Goal: Task Accomplishment & Management: Complete application form

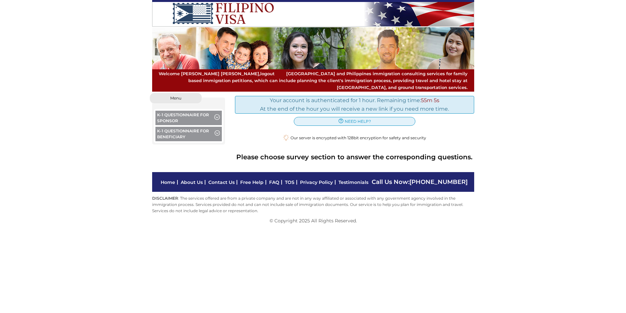
click at [216, 114] on span "button" at bounding box center [217, 117] width 6 height 7
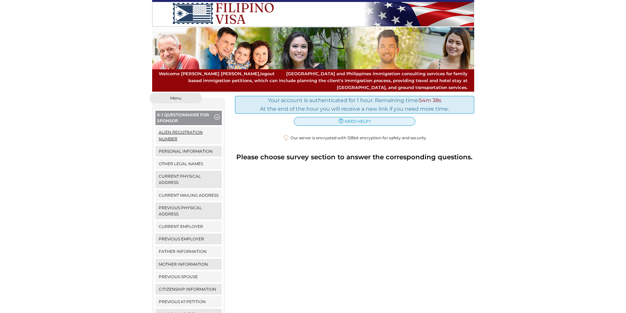
click at [183, 127] on link "Alien Registration Number" at bounding box center [188, 135] width 67 height 17
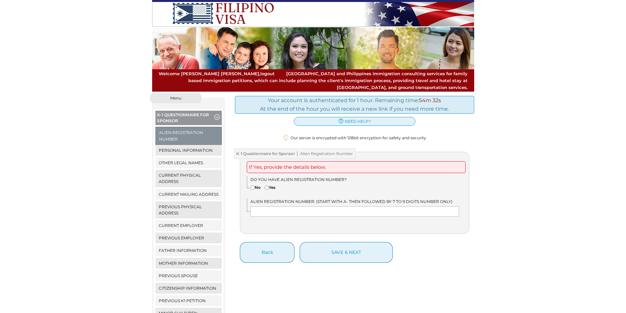
click at [253, 186] on input"] "No" at bounding box center [252, 188] width 4 height 4
radio input"] "true"
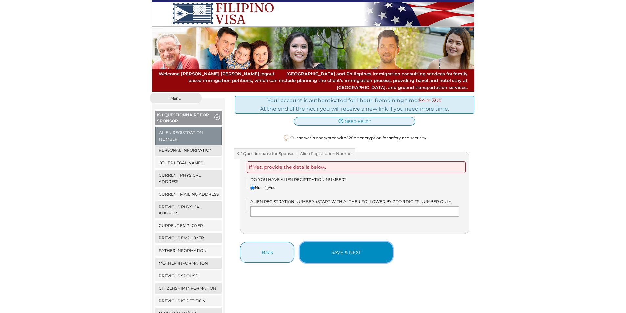
click at [320, 245] on button "save & next" at bounding box center [346, 252] width 93 height 21
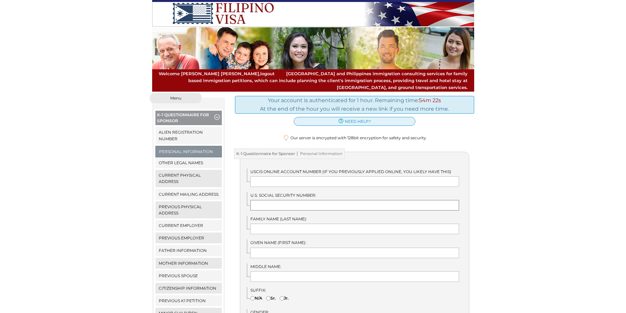
click at [275, 200] on input "text" at bounding box center [354, 205] width 209 height 11
click at [288, 200] on input "text" at bounding box center [354, 205] width 209 height 11
type input "386802364"
click at [262, 224] on input "text" at bounding box center [354, 229] width 209 height 11
type input "Van Drunen"
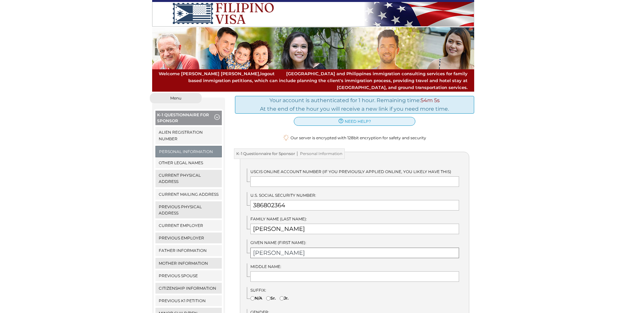
type input "Ronald"
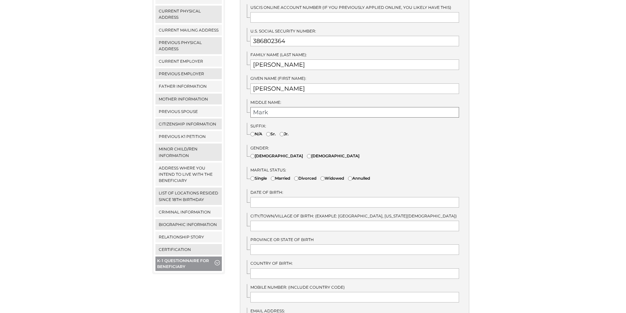
type input "Mark"
click at [307, 154] on input"] "Male" at bounding box center [309, 156] width 4 height 4
radio input"] "true"
click at [298, 176] on input"] "Divorced" at bounding box center [296, 178] width 4 height 4
radio input"] "true"
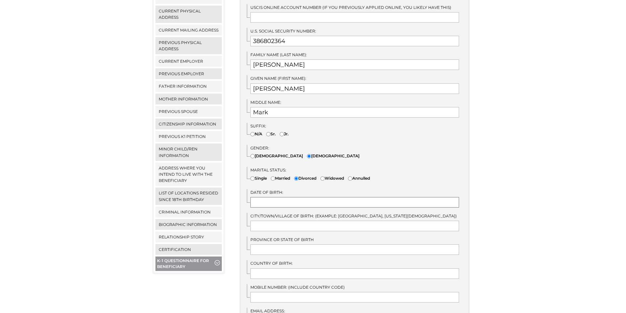
click at [282, 197] on input "text" at bounding box center [354, 202] width 209 height 11
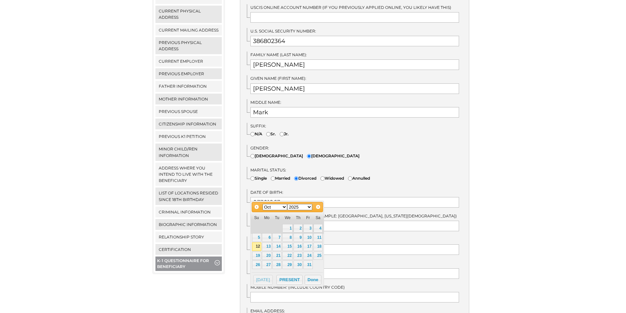
click at [286, 208] on select "Jan Feb Mar Apr May Jun Jul Aug Sep Oct Nov Dec" at bounding box center [275, 207] width 25 height 6
click at [310, 207] on select "1900 1901 1902 1903 1904 1905 1906 1907 1908 1909 1910 1911 1912 1913 1914 1915…" at bounding box center [299, 207] width 25 height 6
click at [317, 263] on link "30" at bounding box center [317, 265] width 9 height 9
type input "03/30/1963"
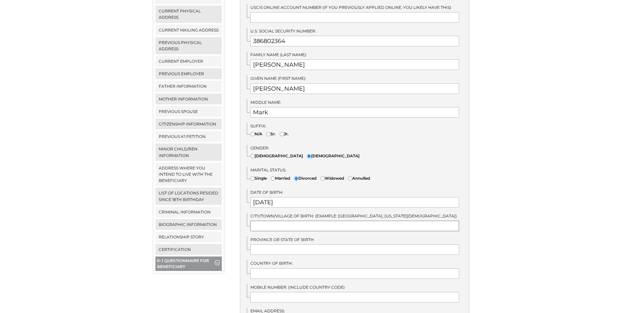
click at [278, 221] on input "text" at bounding box center [354, 226] width 209 height 11
type input "Grand Rapids"
type input "Michigan"
type input "United States"
type input "6164813702"
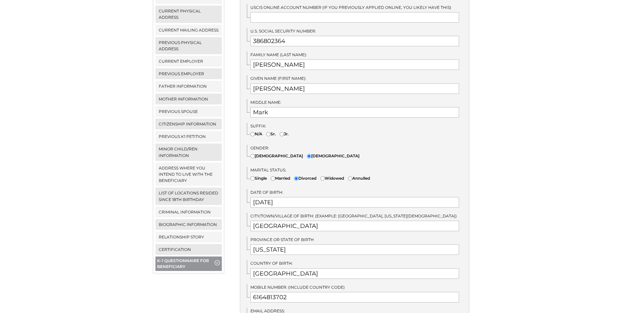
type input "sleeptown@comcast.net"
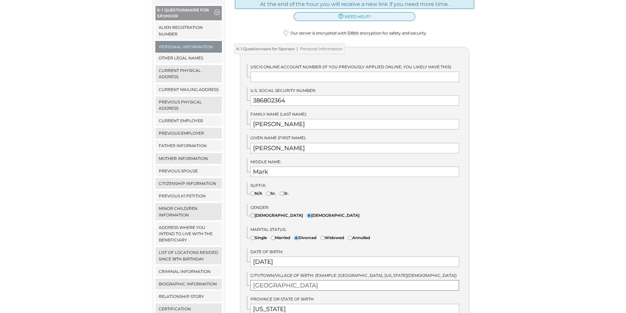
scroll to position [269, 0]
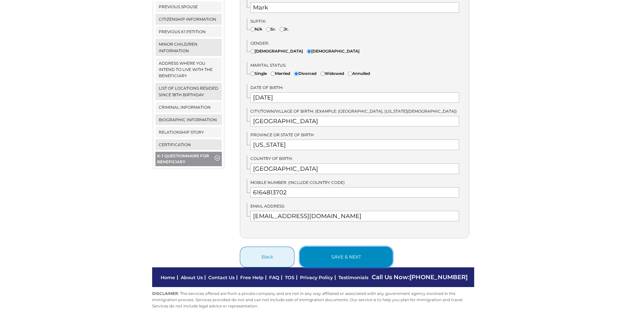
click at [331, 252] on button "save & next" at bounding box center [346, 257] width 93 height 21
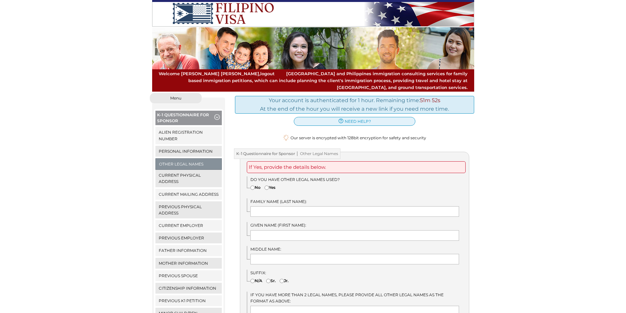
click at [252, 186] on input"] "No" at bounding box center [252, 188] width 4 height 4
radio input"] "true"
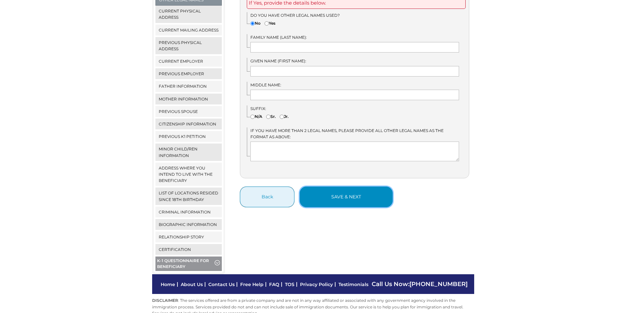
click at [317, 191] on button "save & next" at bounding box center [346, 197] width 93 height 21
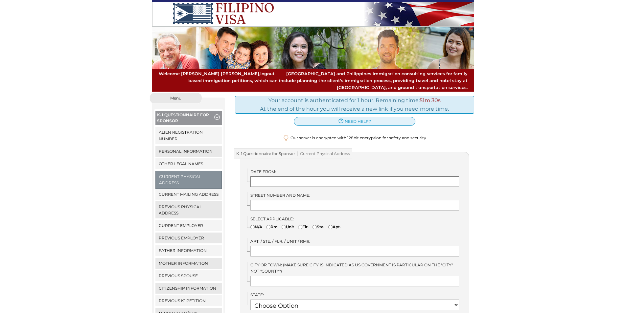
click at [296, 176] on input "text" at bounding box center [354, 181] width 209 height 11
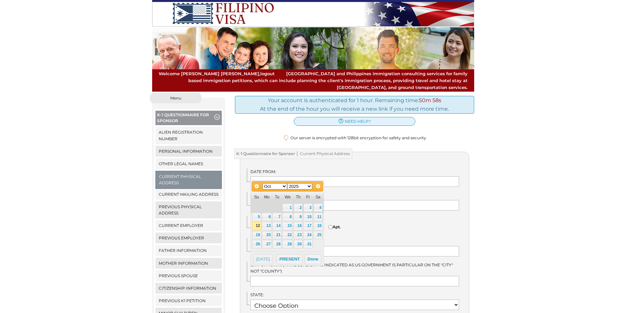
click at [504, 162] on div "We detected that you recently logged in a different window. Please close this w…" at bounding box center [313, 266] width 626 height 346
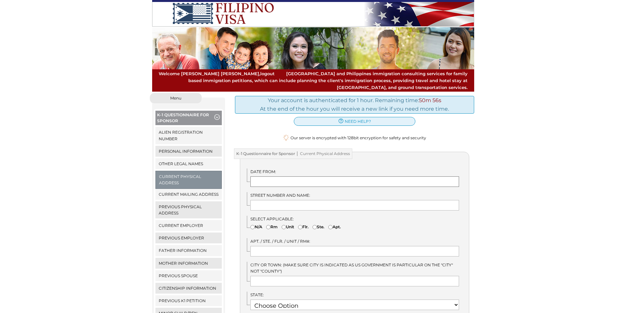
click at [292, 176] on input "text" at bounding box center [354, 181] width 209 height 11
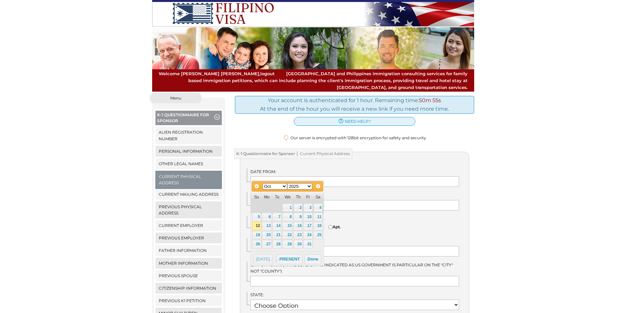
click at [543, 172] on div "We detected that you recently logged in a different window. Please close this w…" at bounding box center [313, 266] width 626 height 346
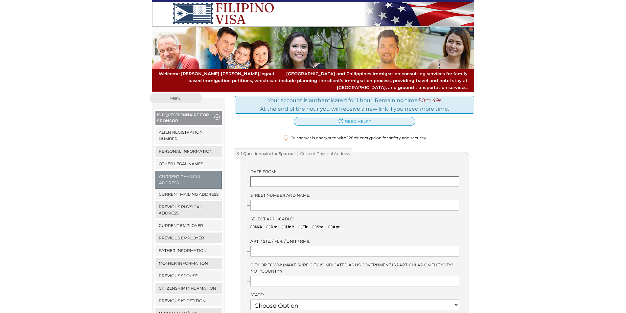
click at [267, 176] on input "text" at bounding box center [354, 181] width 209 height 11
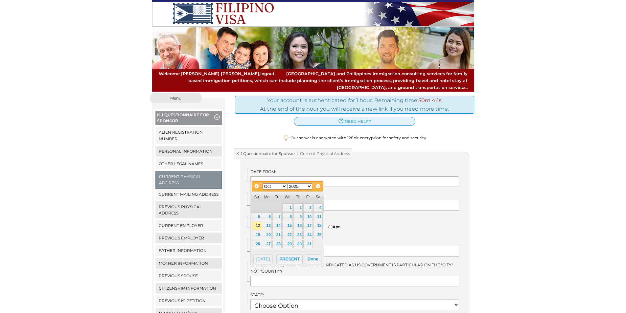
click at [526, 148] on div "We detected that you recently logged in a different window. Please close this w…" at bounding box center [313, 266] width 626 height 346
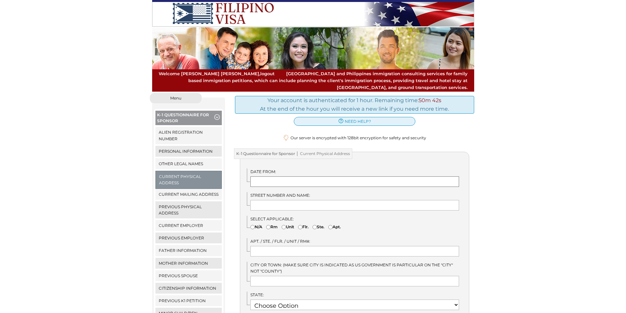
click at [278, 176] on input "text" at bounding box center [354, 181] width 209 height 11
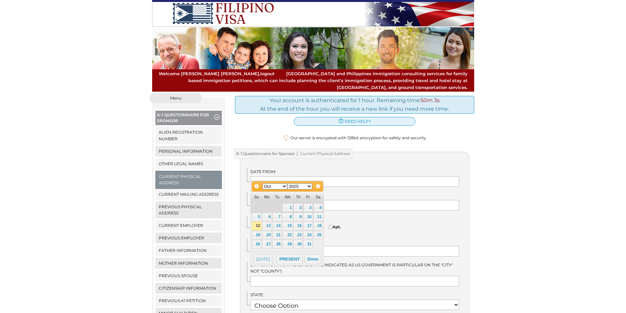
click at [510, 155] on div "We detected that you recently logged in a different window. Please close this w…" at bounding box center [313, 266] width 626 height 346
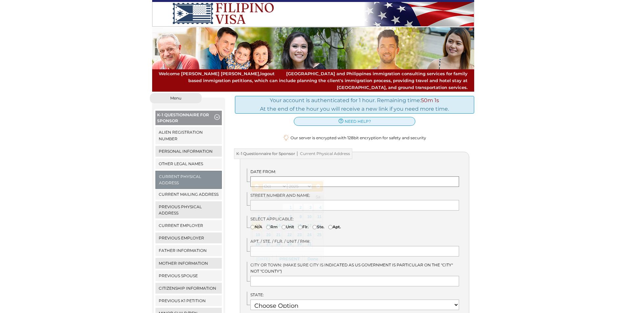
click at [298, 177] on input "text" at bounding box center [354, 181] width 209 height 11
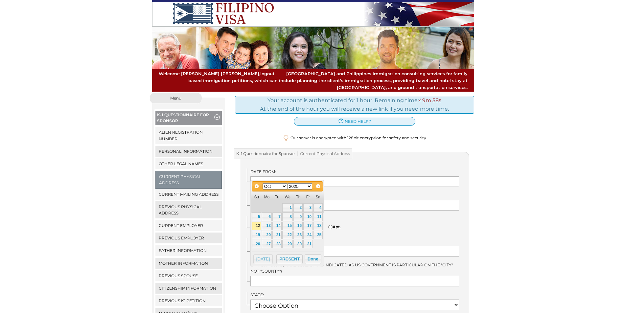
click at [521, 147] on div "We detected that you recently logged in a different window. Please close this w…" at bounding box center [313, 266] width 626 height 346
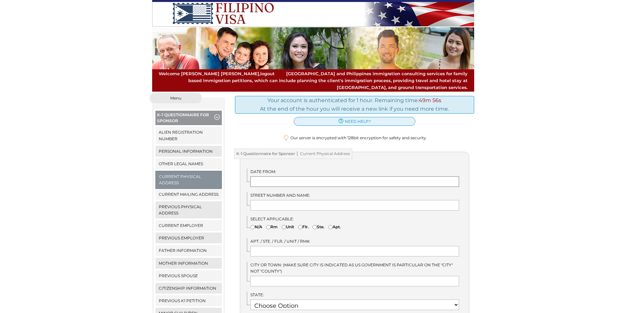
click at [302, 176] on input "text" at bounding box center [354, 181] width 209 height 11
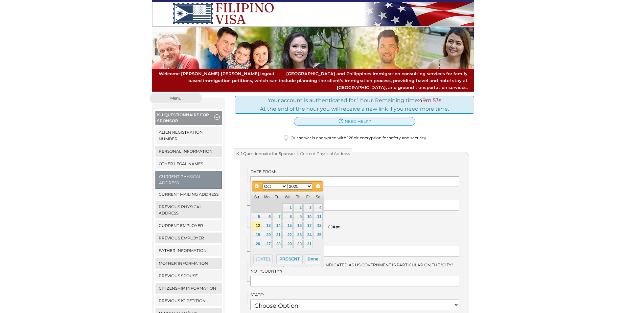
click at [521, 140] on div "We detected that you recently logged in a different window. Please close this w…" at bounding box center [313, 266] width 626 height 346
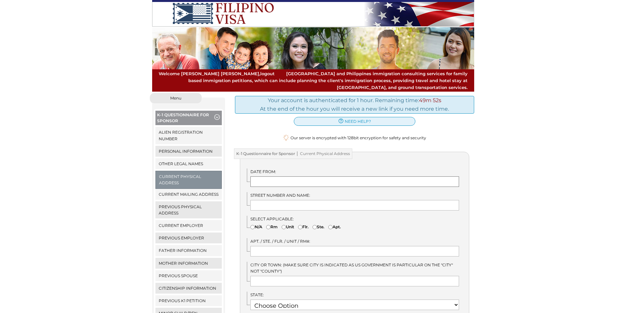
click at [294, 176] on input "text" at bounding box center [354, 181] width 209 height 11
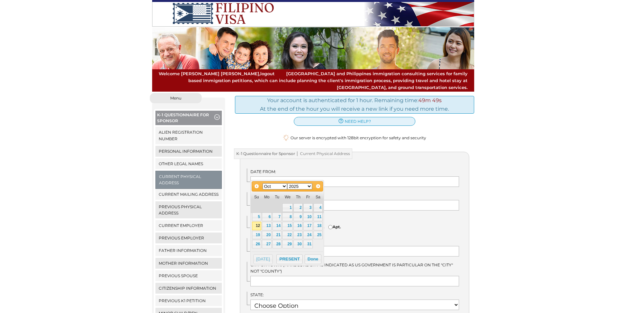
click at [531, 135] on div "We detected that you recently logged in a different window. Please close this w…" at bounding box center [313, 266] width 626 height 346
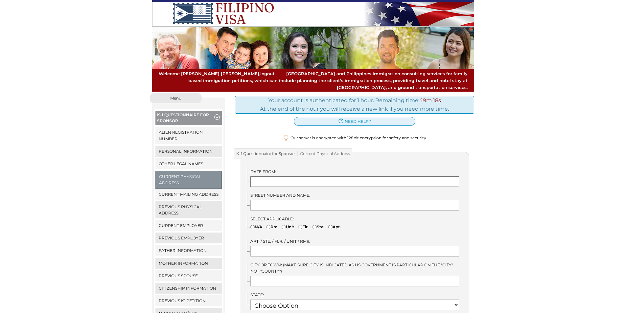
click at [281, 176] on input "text" at bounding box center [354, 181] width 209 height 11
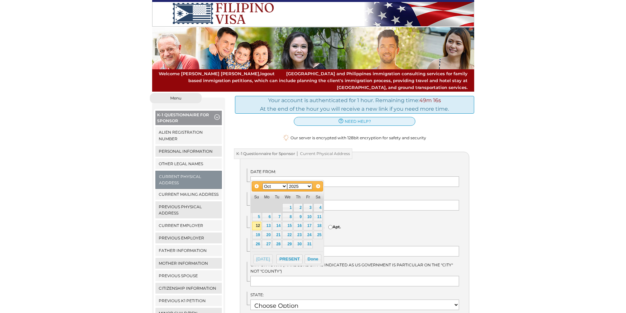
click at [506, 166] on div "We detected that you recently logged in a different window. Please close this w…" at bounding box center [313, 266] width 626 height 346
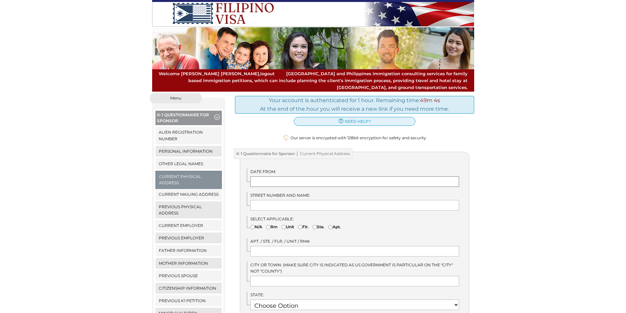
click at [297, 176] on input "text" at bounding box center [354, 181] width 209 height 11
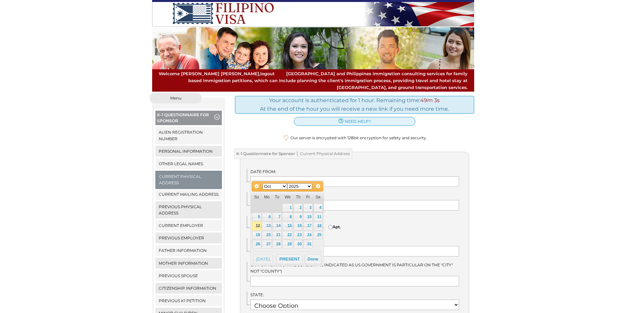
click at [568, 144] on div "We detected that you recently logged in a different window. Please close this w…" at bounding box center [313, 266] width 626 height 346
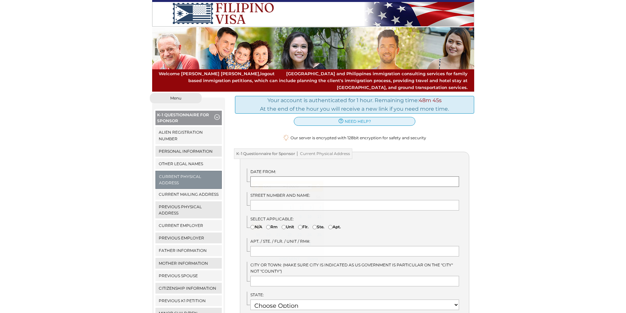
click at [297, 176] on input "text" at bounding box center [354, 181] width 209 height 11
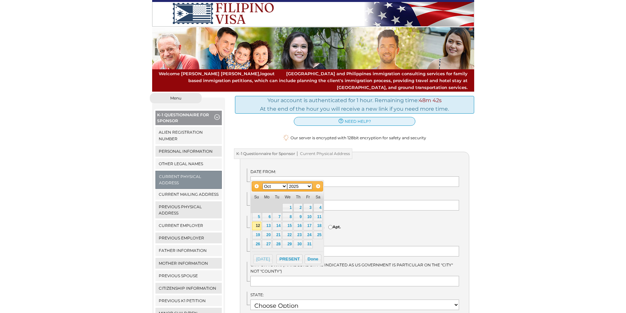
click at [283, 186] on select "Jan Feb Mar Apr May Jun [DATE] Aug Sep Oct Nov Dec" at bounding box center [275, 186] width 25 height 6
click at [309, 186] on select "1900 1901 1902 1903 1904 1905 1906 1907 1908 1909 1910 1911 1912 1913 1914 1915…" at bounding box center [299, 186] width 25 height 6
click at [322, 225] on link "15" at bounding box center [317, 226] width 9 height 9
type input "04/15/2000"
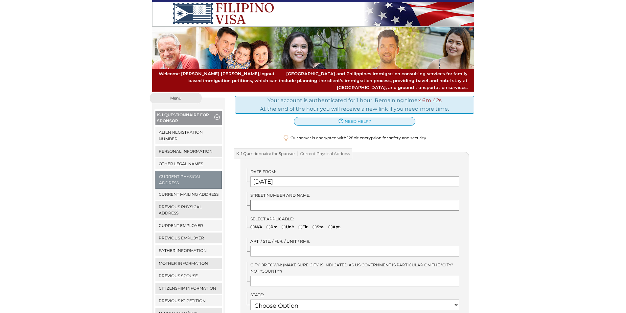
click at [285, 200] on input "text" at bounding box center [354, 205] width 209 height 11
type input "3645 Windshire Drive Southeast"
type input "[GEOGRAPHIC_DATA]"
select select "25"
type input "49546"
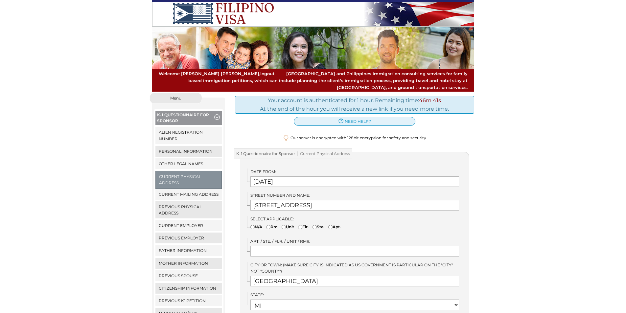
type input "[GEOGRAPHIC_DATA]"
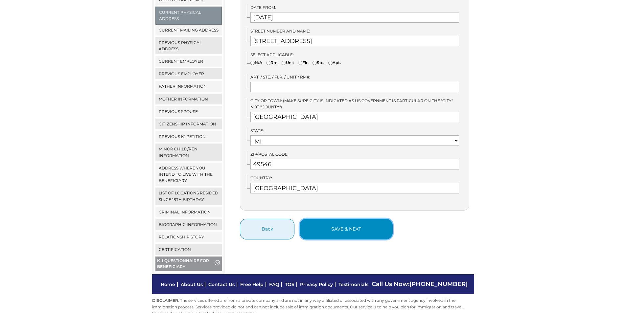
click at [335, 219] on button "save & next" at bounding box center [346, 229] width 93 height 21
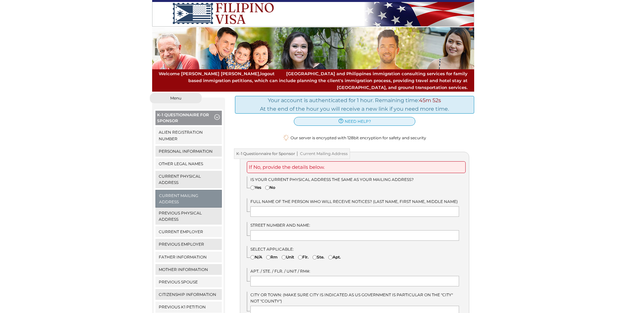
click at [253, 186] on input"] "Yes" at bounding box center [252, 188] width 4 height 4
radio input"] "true"
click at [312, 206] on input "text" at bounding box center [354, 211] width 209 height 11
type input "[PERSON_NAME]"
type input "[STREET_ADDRESS]"
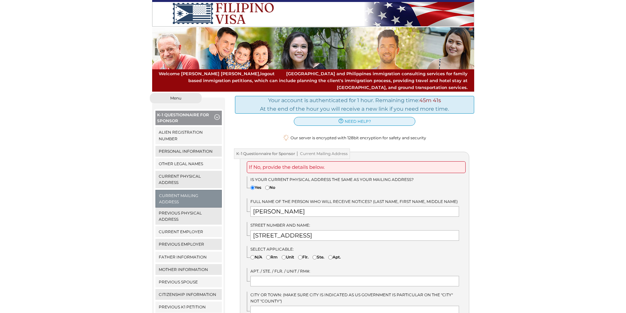
type input "[GEOGRAPHIC_DATA]"
select select "25"
type input "49546"
type input "[GEOGRAPHIC_DATA]"
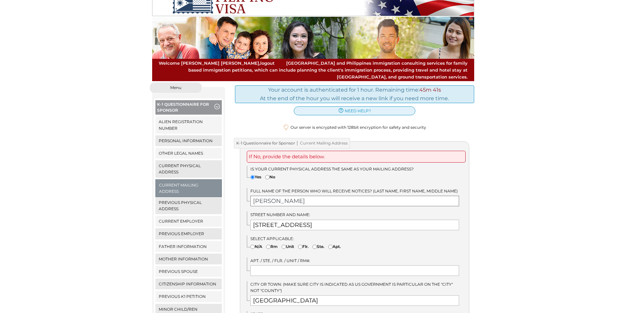
scroll to position [164, 0]
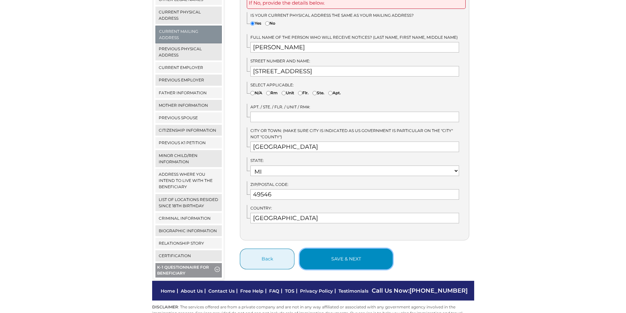
click at [328, 249] on button "save & next" at bounding box center [346, 259] width 93 height 21
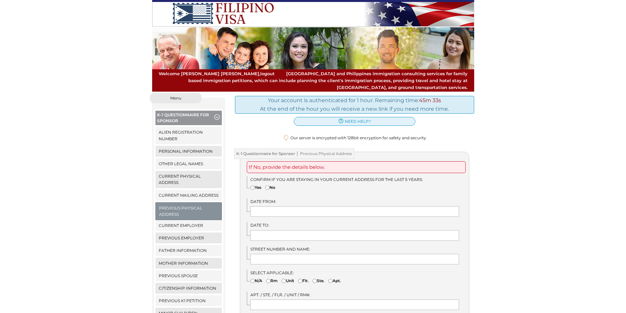
click at [508, 130] on div "We detected that you recently logged in a different window. Please close this w…" at bounding box center [313, 301] width 626 height 417
click at [252, 186] on input"] "Yes" at bounding box center [252, 188] width 4 height 4
radio input"] "true"
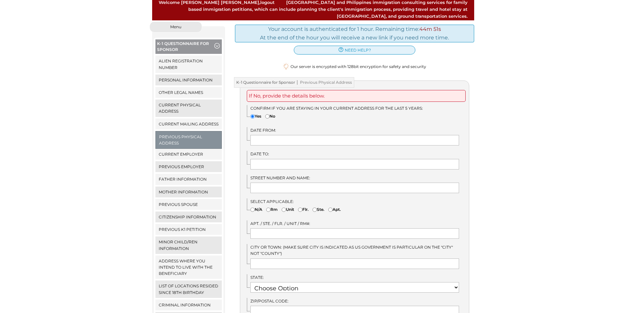
scroll to position [236, 0]
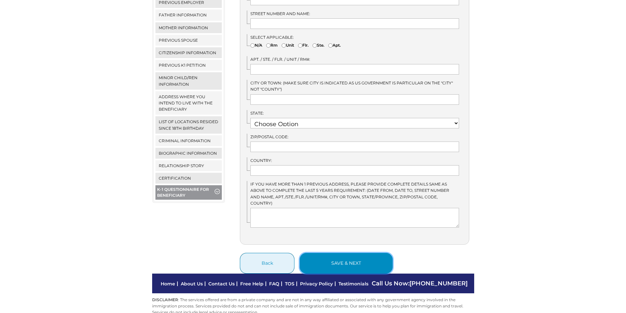
click at [323, 253] on button "save & next" at bounding box center [346, 263] width 93 height 21
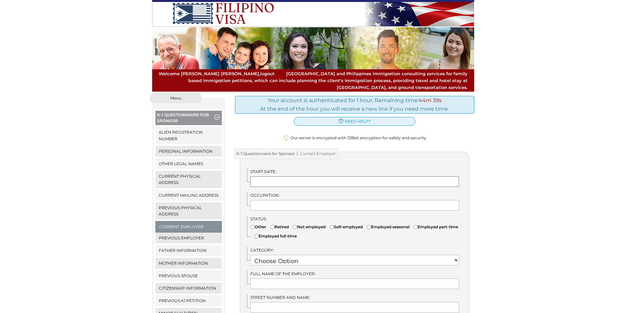
click at [266, 176] on input "text" at bounding box center [354, 181] width 209 height 11
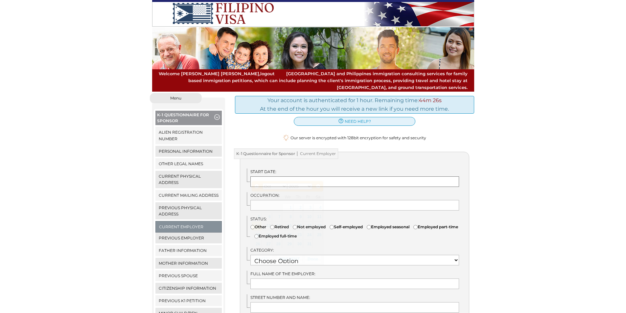
click at [279, 176] on input "text" at bounding box center [354, 181] width 209 height 11
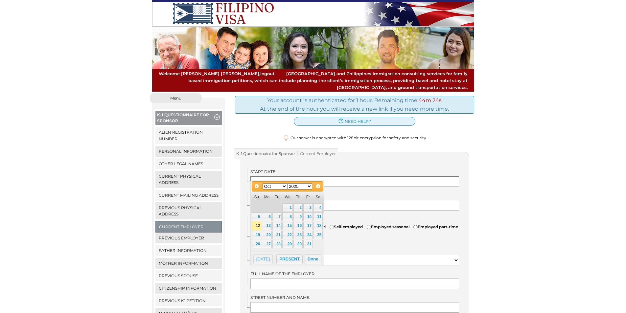
click at [279, 176] on input "text" at bounding box center [354, 181] width 209 height 11
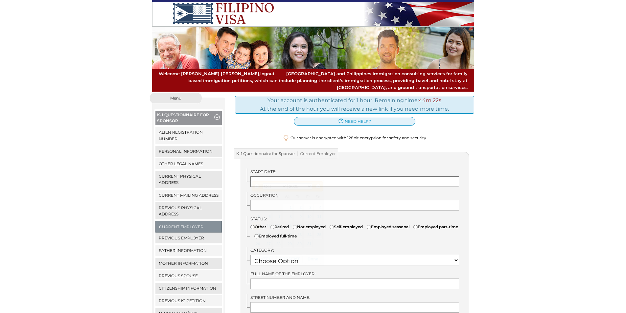
click at [287, 176] on input "text" at bounding box center [354, 181] width 209 height 11
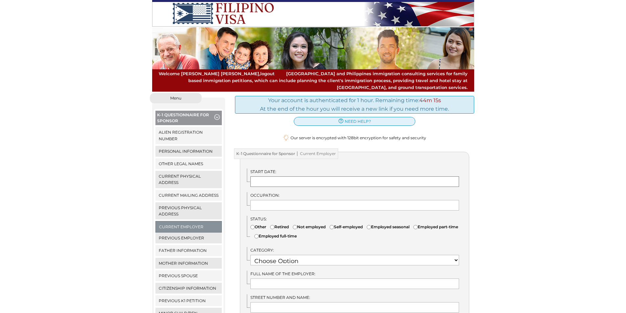
click at [282, 178] on input "text" at bounding box center [354, 181] width 209 height 11
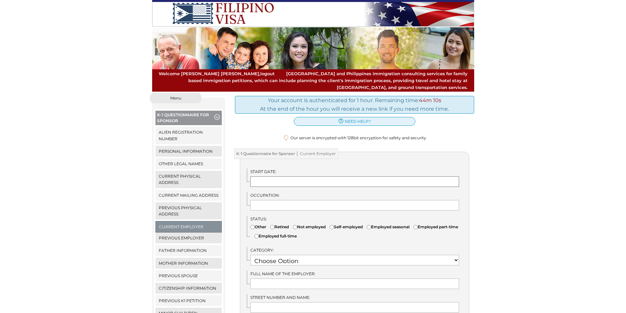
click at [283, 177] on input "text" at bounding box center [354, 181] width 209 height 11
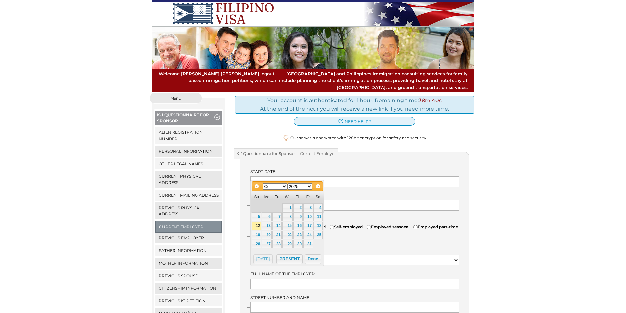
click at [285, 186] on select "Jan Feb Mar Apr May Jun [DATE] Aug Sep Oct Nov Dec" at bounding box center [275, 186] width 25 height 6
click at [308, 187] on select "1900 1901 1902 1903 1904 1905 1906 1907 1908 1909 1910 1911 1912 1913 1914 1915…" at bounding box center [299, 186] width 25 height 6
click at [279, 234] on link "18" at bounding box center [276, 235] width 9 height 9
type input "11/18/2003"
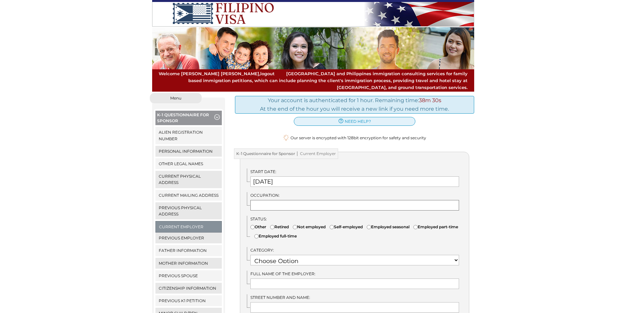
click at [282, 200] on input "text" at bounding box center [354, 205] width 209 height 11
type input "Polysomnographic Technologist"
click at [334, 225] on input"] "Self-employed" at bounding box center [332, 227] width 4 height 4
radio input"] "true"
click at [325, 255] on select "Choose Option OTHER STUDENT SOCIAL SERVICES RETIRED RESEARCH RELIGIOUS VOCATION…" at bounding box center [354, 260] width 209 height 11
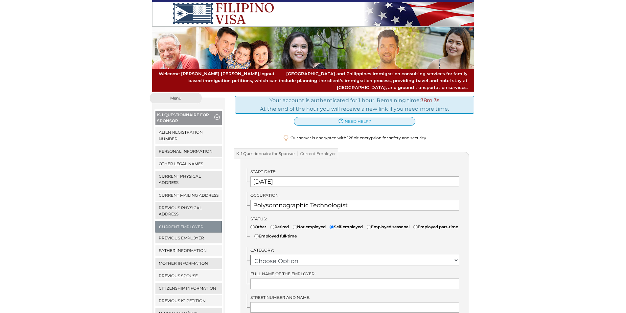
select select "12"
click at [250, 255] on select "Choose Option OTHER STUDENT SOCIAL SERVICES RETIRED RESEARCH RELIGIOUS VOCATION…" at bounding box center [354, 260] width 209 height 11
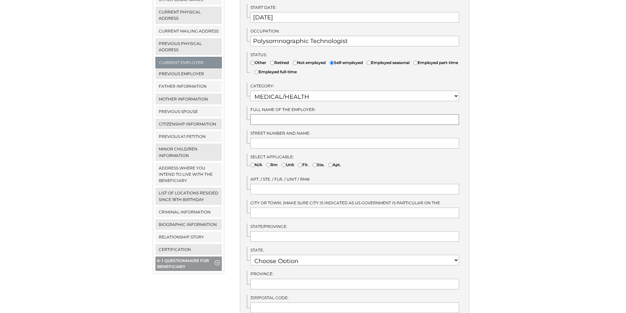
click at [300, 114] on input "text" at bounding box center [354, 119] width 209 height 11
type input "Sleeptown Consulting LLC"
type input "3645 Windshire Drive Southeast"
type input "Grand Rapids"
type input "Michigan"
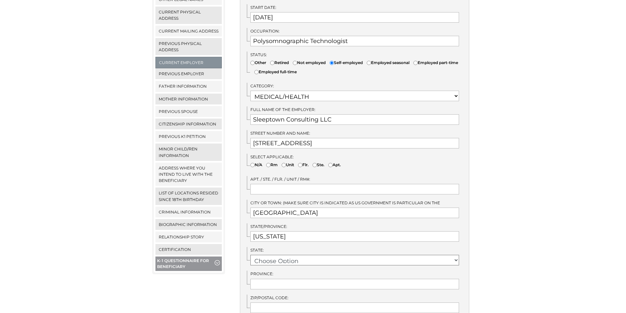
select select "25"
type input "49546"
type input "United States"
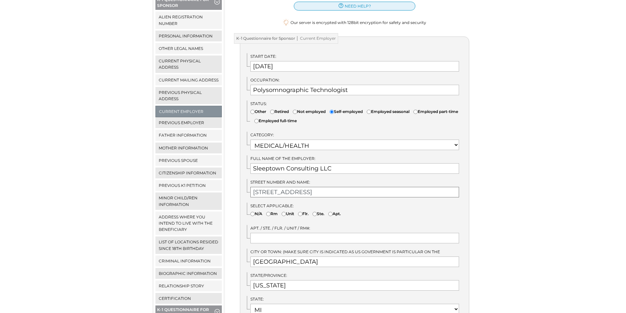
scroll to position [280, 0]
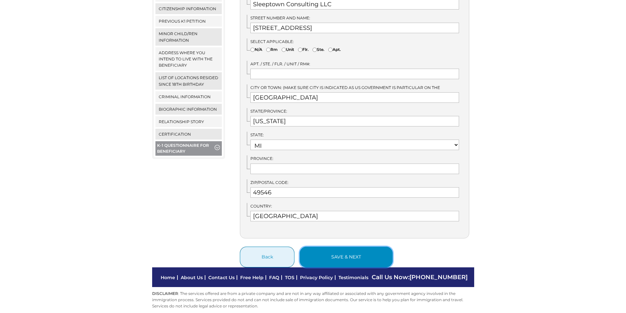
click at [342, 247] on button "save & next" at bounding box center [346, 257] width 93 height 21
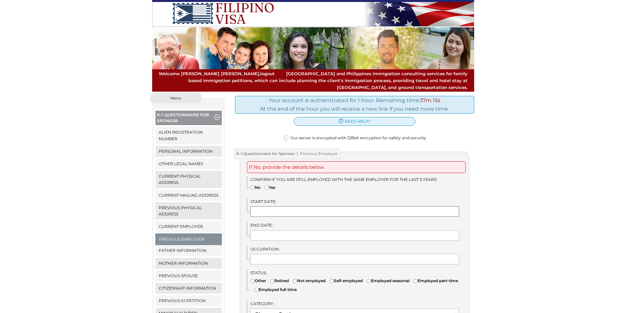
click at [304, 206] on input "text" at bounding box center [354, 211] width 209 height 11
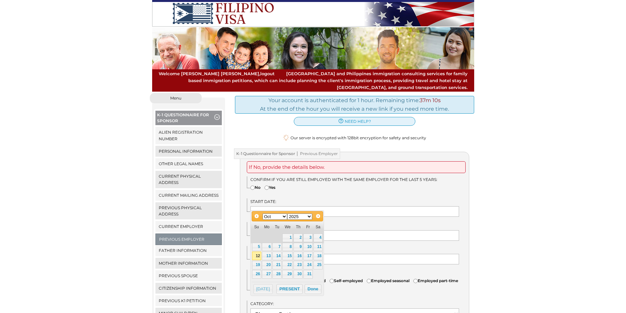
click at [266, 186] on input"] "Yes" at bounding box center [266, 188] width 4 height 4
radio input"] "true"
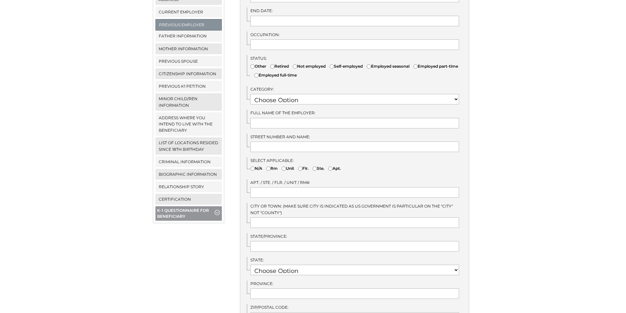
scroll to position [379, 0]
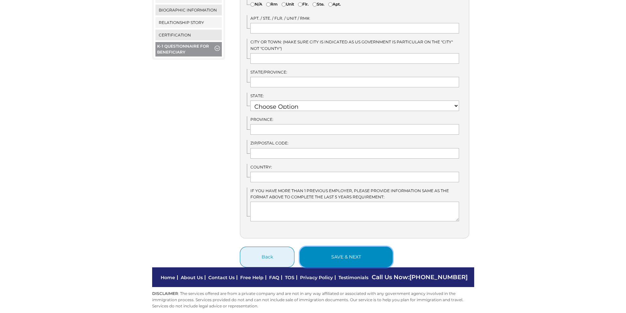
click at [341, 247] on button "save & next" at bounding box center [346, 257] width 93 height 21
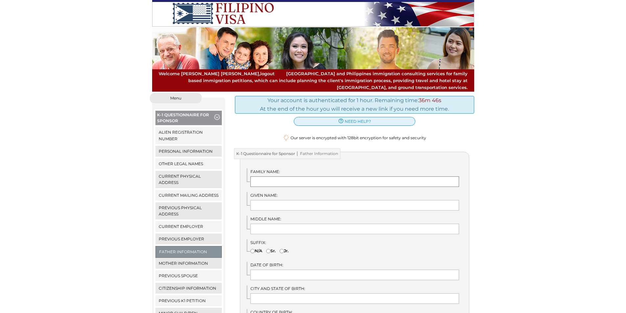
click at [287, 176] on input "text" at bounding box center [354, 181] width 209 height 11
type input "Van Drunen"
type input "Ronald"
type input "[GEOGRAPHIC_DATA]"
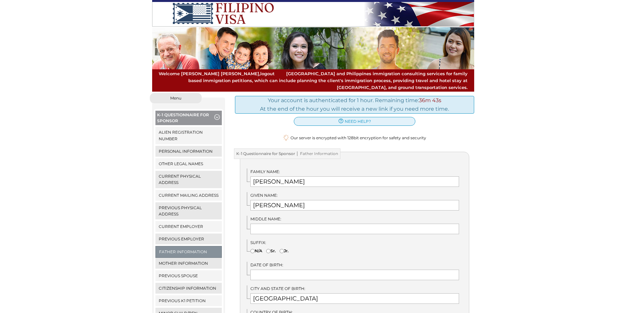
type input "[US_STATE]"
type input "[GEOGRAPHIC_DATA]"
click at [281, 200] on input "Ronald" at bounding box center [354, 205] width 209 height 11
type input "R"
type input "Robert"
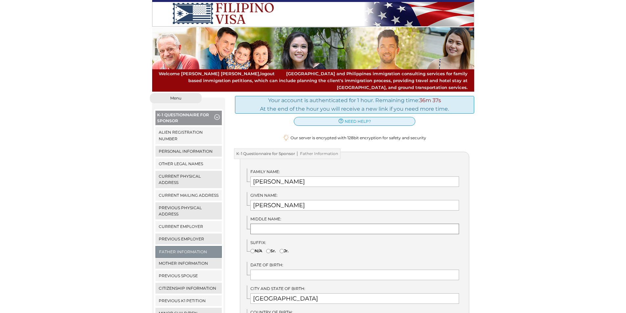
click at [285, 224] on input "text" at bounding box center [354, 229] width 209 height 11
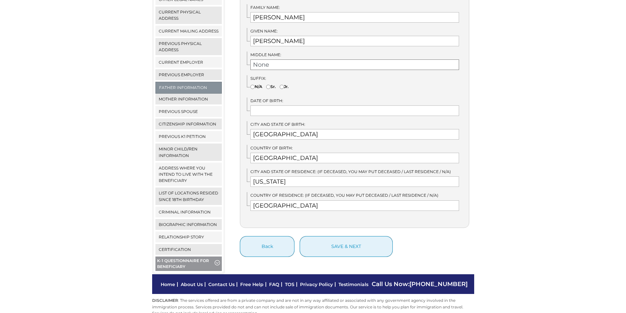
type input "None"
click at [279, 105] on input "text" at bounding box center [354, 110] width 209 height 11
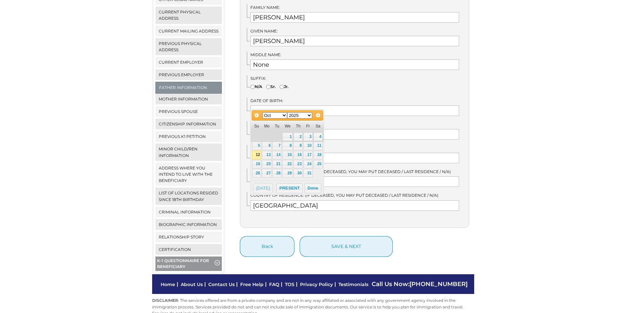
click at [284, 112] on select "Jan Feb Mar Apr May Jun Jul Aug Sep Oct Nov Dec" at bounding box center [275, 115] width 25 height 6
click at [283, 114] on select "Jan Feb Mar Apr May Jun Jul Aug Sep Oct Nov Dec" at bounding box center [275, 115] width 25 height 6
click at [307, 115] on select "1900 1901 1902 1903 1904 1905 1906 1907 1908 1909 1910 1911 1912 1913 1914 1915…" at bounding box center [299, 115] width 25 height 6
click at [299, 164] on link "25" at bounding box center [297, 164] width 9 height 9
type input "06/25/1925"
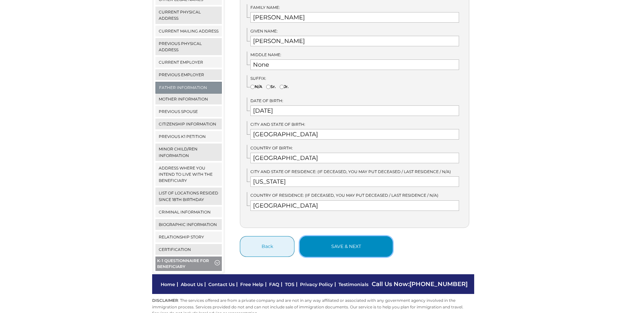
click at [335, 237] on button "save & next" at bounding box center [346, 246] width 93 height 21
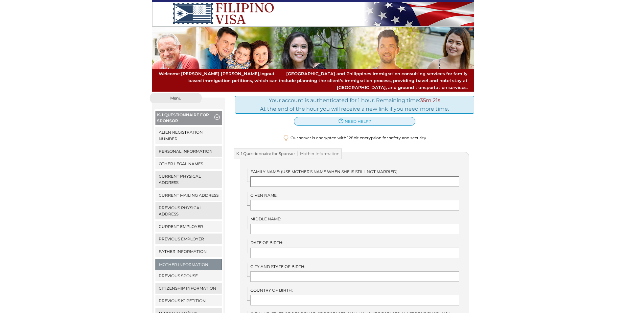
click at [281, 176] on input "text" at bounding box center [354, 181] width 209 height 11
type input "Pekelsma"
type input "[PERSON_NAME]"
click at [285, 248] on input "text" at bounding box center [354, 253] width 209 height 11
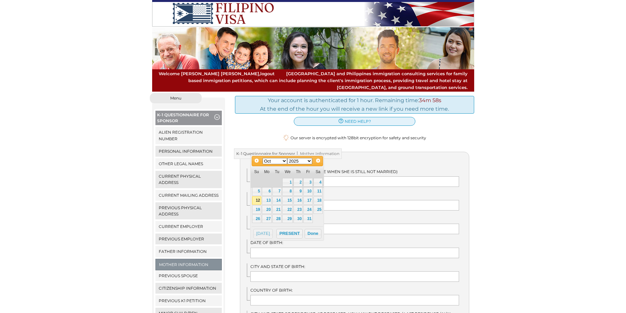
click at [284, 160] on select "Jan Feb Mar Apr May Jun [DATE] Aug Sep Oct Nov Dec" at bounding box center [275, 161] width 25 height 6
click at [285, 161] on select "Jan Feb Mar Apr May Jun [DATE] Aug Sep Oct Nov Dec" at bounding box center [275, 161] width 25 height 6
click at [278, 182] on link "1" at bounding box center [276, 182] width 9 height 9
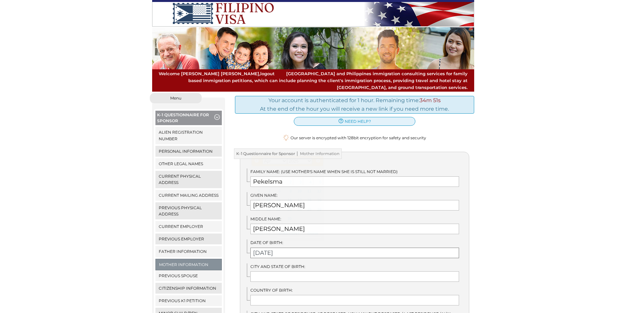
click at [287, 248] on input "[DATE]" at bounding box center [354, 253] width 209 height 11
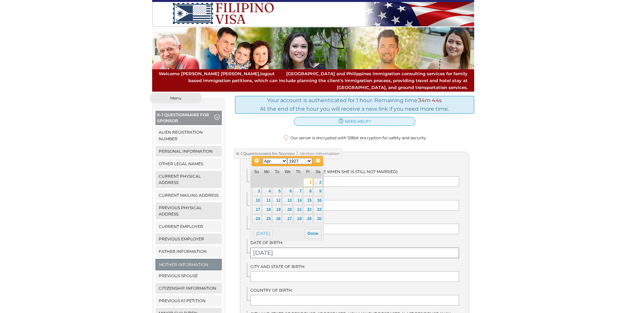
type input "[DATE]"
click at [271, 271] on input "text" at bounding box center [354, 276] width 209 height 11
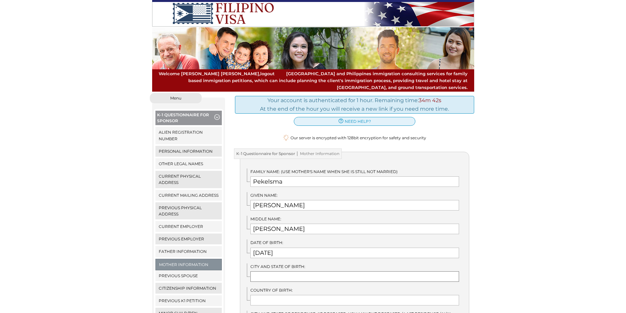
type input "[GEOGRAPHIC_DATA]"
type input "[US_STATE]"
type input "[GEOGRAPHIC_DATA]"
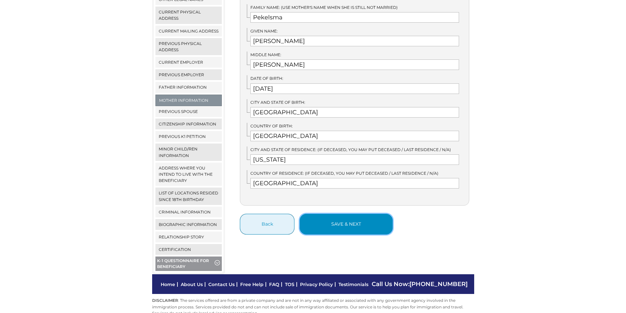
click at [361, 215] on button "save & next" at bounding box center [346, 224] width 93 height 21
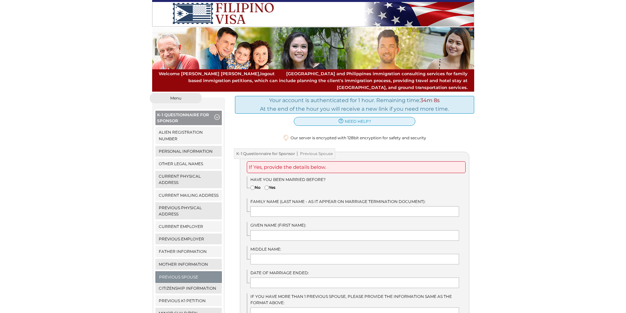
click at [268, 186] on input"] "Yes" at bounding box center [266, 188] width 4 height 4
radio input"] "true"
click at [266, 206] on input "text" at bounding box center [354, 211] width 209 height 11
click at [489, 198] on div "We detected that you recently logged in a different window. Please close this w…" at bounding box center [313, 266] width 626 height 346
click at [281, 206] on input "text" at bounding box center [354, 211] width 209 height 11
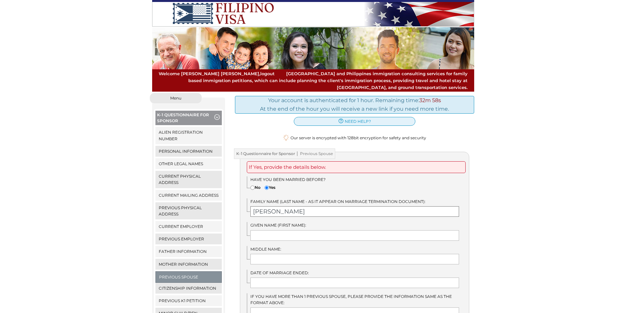
type input "Van Drunen"
type input "Ana"
type input "Julia"
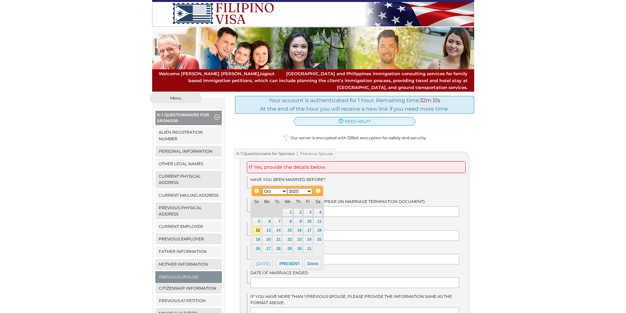
click at [546, 197] on div "We detected that you recently logged in a different window. Please close this w…" at bounding box center [313, 266] width 626 height 346
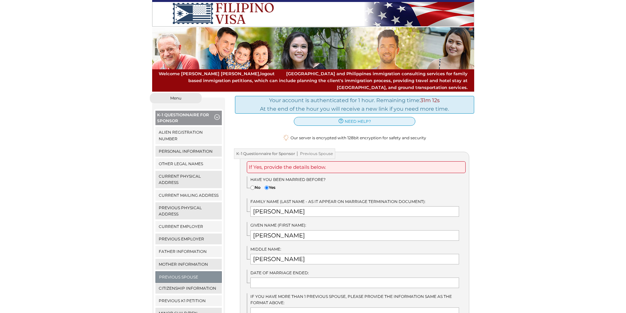
scroll to position [164, 0]
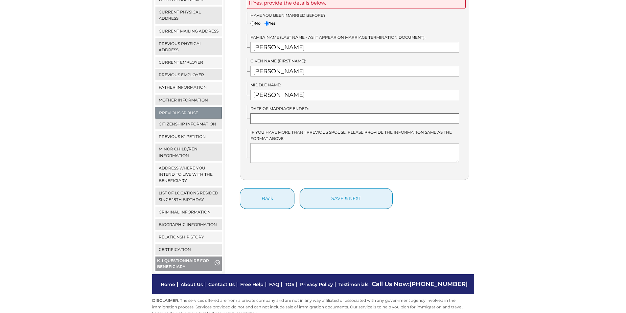
click at [274, 113] on input "text" at bounding box center [354, 118] width 209 height 11
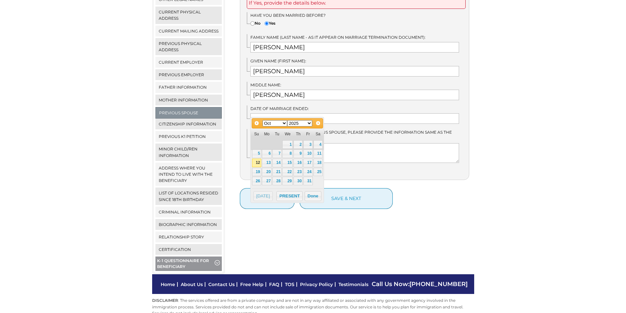
click at [284, 123] on select "Jan Feb Mar Apr May Jun Jul Aug Sep Oct Nov Dec" at bounding box center [275, 123] width 25 height 6
click at [276, 181] on link "30" at bounding box center [276, 181] width 9 height 9
type input "09/30/2025"
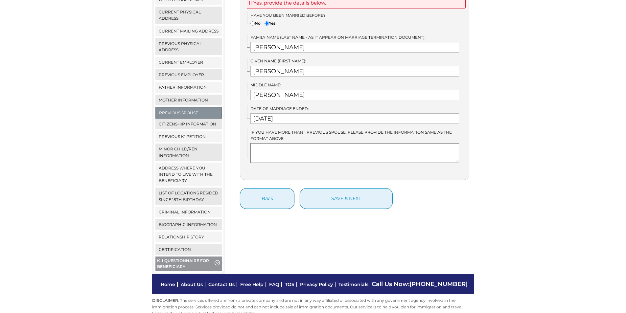
click at [276, 146] on textarea at bounding box center [354, 153] width 209 height 20
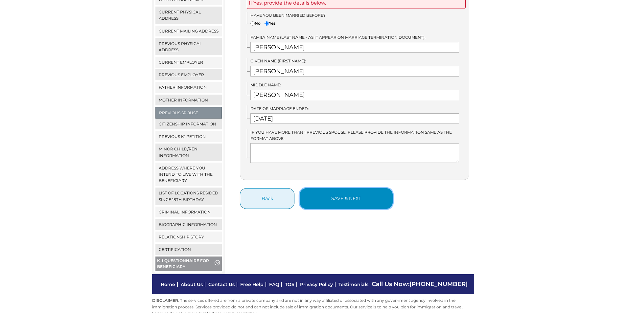
click at [323, 190] on button "save & next" at bounding box center [346, 198] width 93 height 21
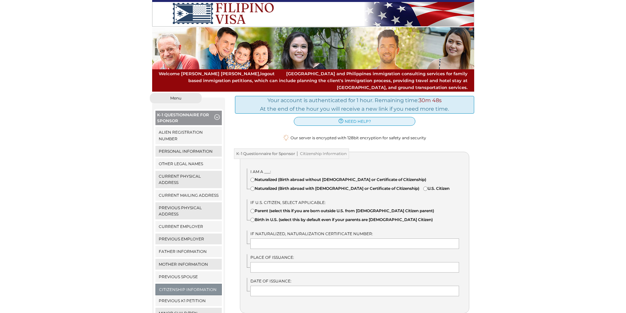
click at [423, 191] on input"] "U.S. Citizen" at bounding box center [425, 189] width 4 height 4
radio input"] "true"
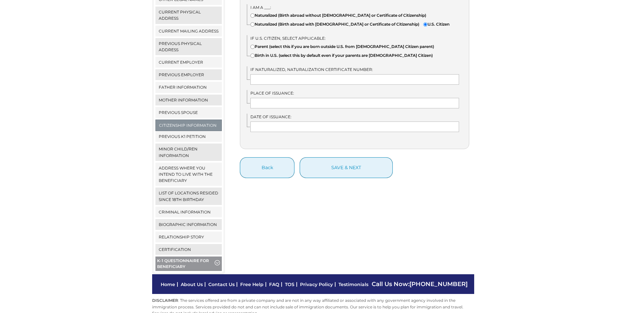
click at [253, 57] on input"] "Birth in U.S. (select this by default even if your parents are [DEMOGRAPHIC_DAT…" at bounding box center [252, 56] width 4 height 4
radio input"] "true"
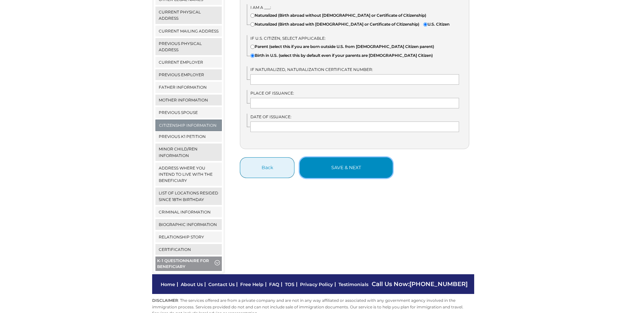
click at [347, 166] on button "save & next" at bounding box center [346, 167] width 93 height 21
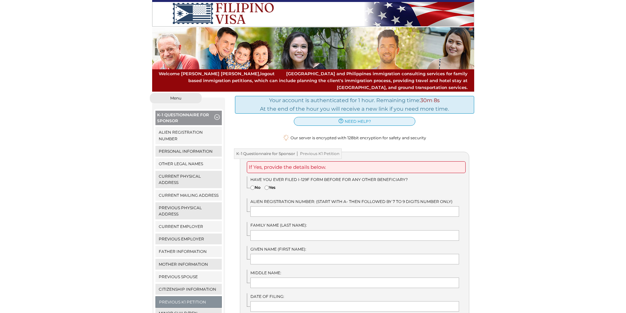
click at [253, 186] on input"] "No" at bounding box center [252, 188] width 4 height 4
radio input"] "true"
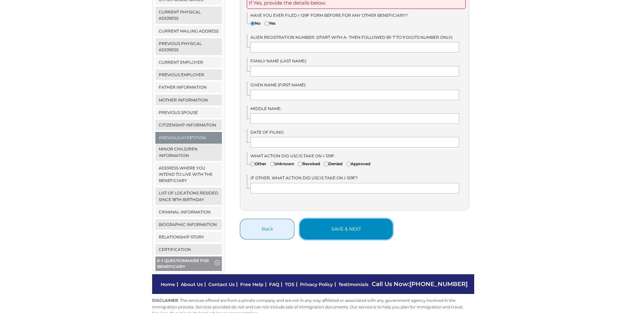
click at [351, 220] on button "save & next" at bounding box center [346, 229] width 93 height 21
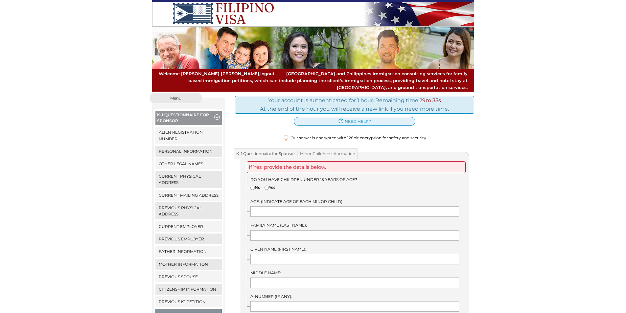
click at [252, 186] on input"] "No" at bounding box center [252, 188] width 4 height 4
radio input"] "true"
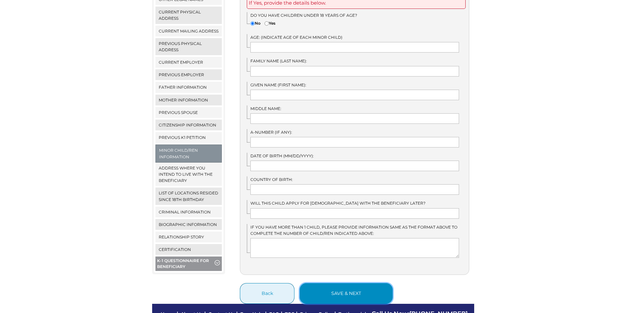
click at [362, 283] on button "save & next" at bounding box center [346, 293] width 93 height 21
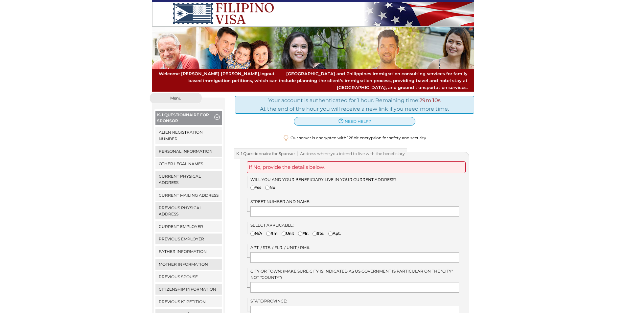
click at [269, 186] on input"] "No" at bounding box center [267, 188] width 4 height 4
radio input"] "true"
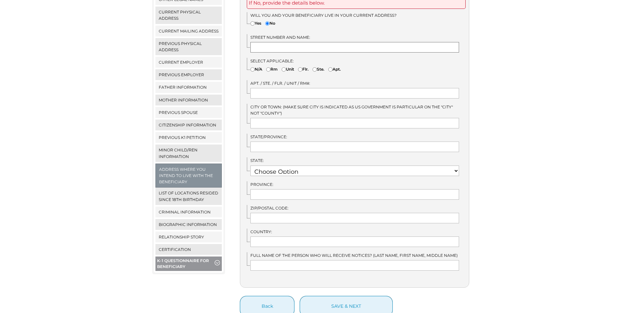
click at [263, 42] on input "text" at bounding box center [354, 47] width 209 height 11
click at [291, 42] on input "text" at bounding box center [354, 47] width 209 height 11
type input "7944 Manitou Court"
click at [257, 118] on input "text" at bounding box center [354, 123] width 209 height 11
type input "Thompsonville"
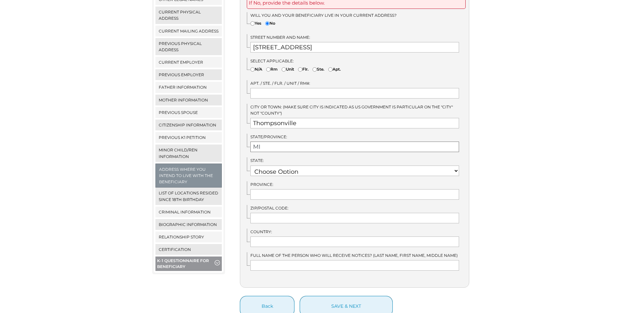
type input "Michigan"
select select "25"
type input "49546"
type input "United States"
type input "Ronald Van Drunen"
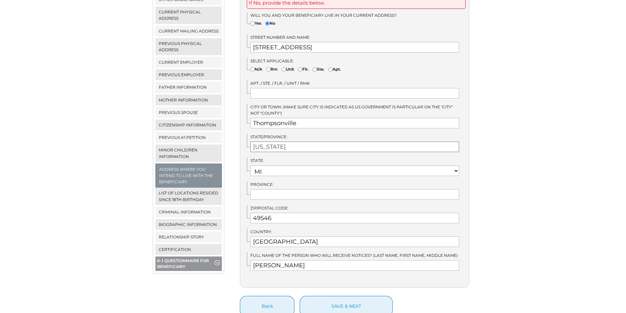
scroll to position [214, 0]
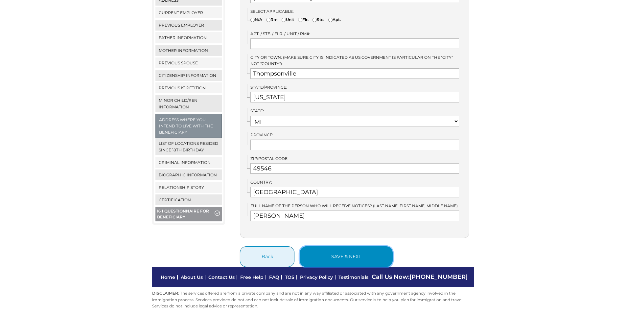
click at [342, 249] on button "save & next" at bounding box center [346, 256] width 93 height 21
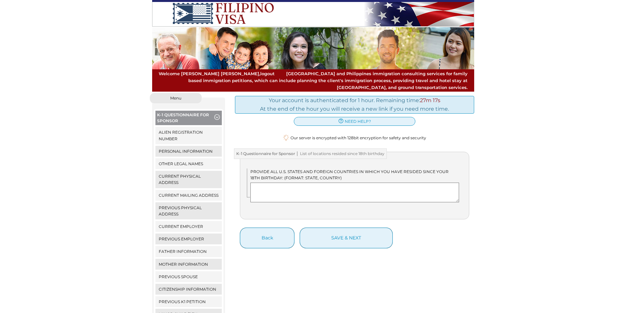
click at [316, 185] on textarea at bounding box center [354, 193] width 209 height 20
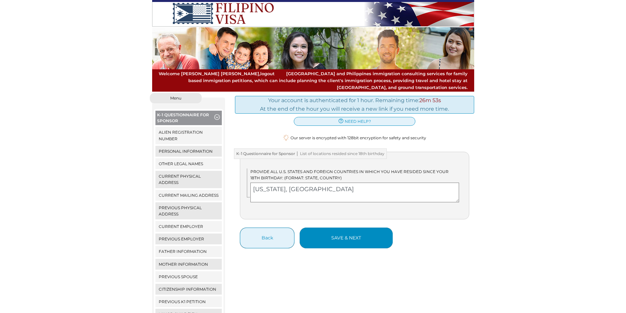
type textarea "Michigan, United States of America"
click at [333, 230] on button "save & next" at bounding box center [346, 238] width 93 height 21
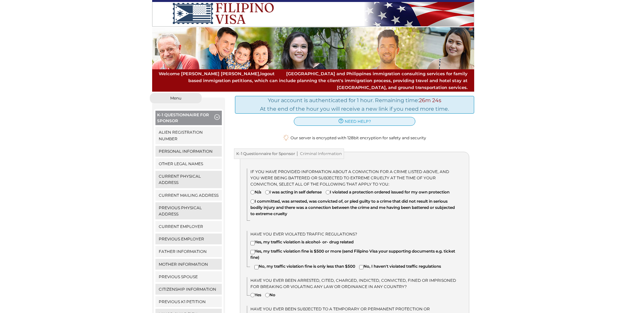
scroll to position [164, 0]
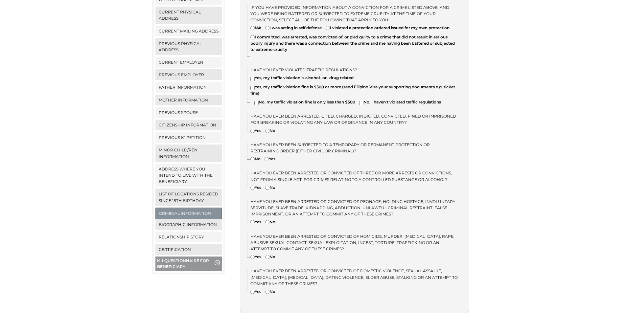
click at [257, 103] on input"] "No, my traffic violation fine is only less than $500" at bounding box center [256, 103] width 4 height 4
checkbox input"] "true"
click at [268, 129] on input"] "No" at bounding box center [267, 131] width 4 height 4
radio input"] "true"
click at [269, 158] on input"] "Yes" at bounding box center [266, 159] width 4 height 4
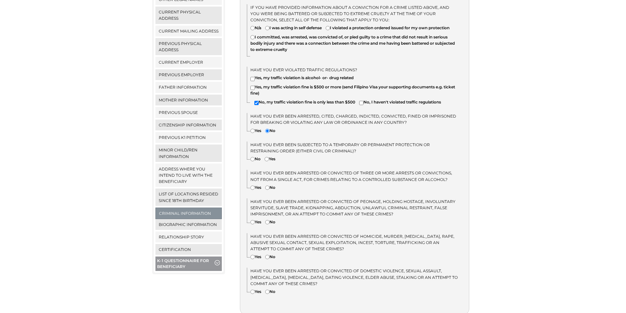
radio input"] "true"
click at [268, 158] on input"] "Yes" at bounding box center [266, 159] width 4 height 4
click at [252, 158] on input"] "No" at bounding box center [252, 159] width 4 height 4
radio input"] "true"
click at [269, 186] on input"] "No" at bounding box center [267, 188] width 4 height 4
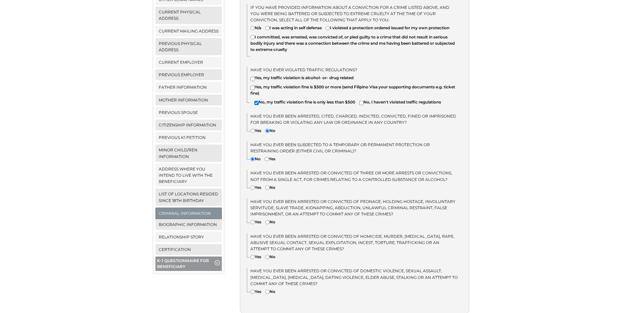
radio input"] "true"
click at [268, 222] on input"] "No" at bounding box center [267, 222] width 4 height 4
radio input"] "true"
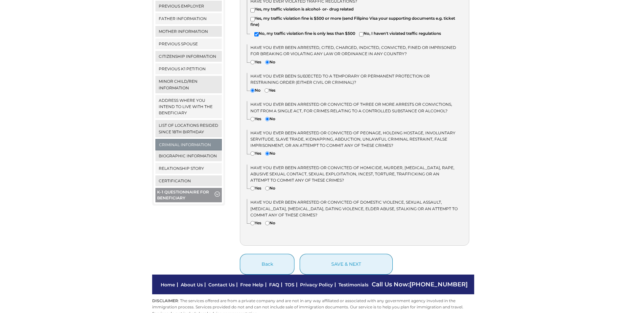
scroll to position [246, 0]
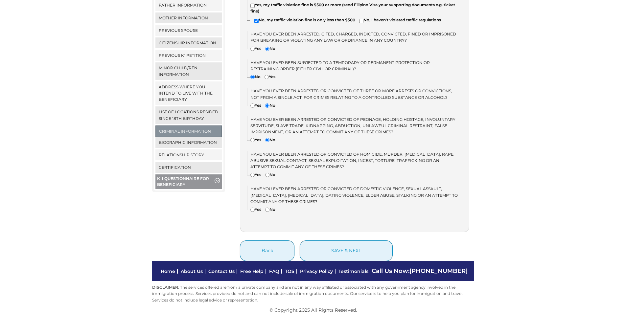
click at [269, 174] on input"] "No" at bounding box center [267, 175] width 4 height 4
radio input"] "true"
click at [268, 208] on input"] "No" at bounding box center [267, 210] width 4 height 4
radio input"] "true"
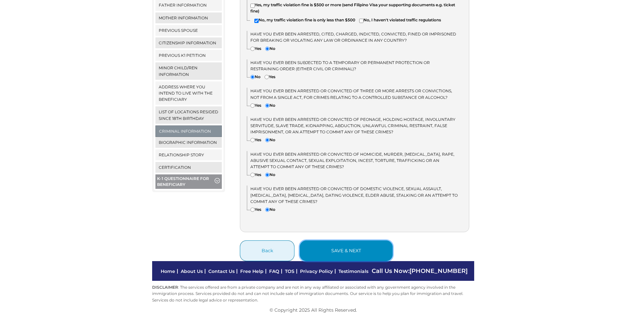
click at [337, 249] on button "save & next" at bounding box center [346, 250] width 93 height 21
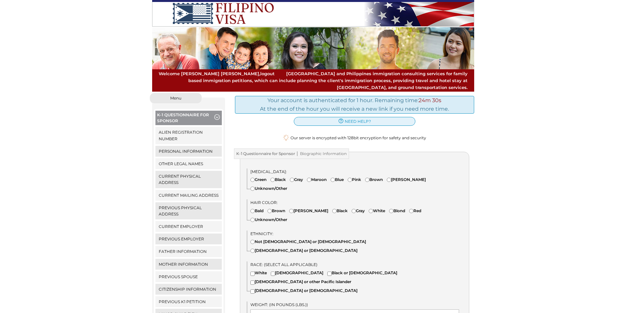
click at [252, 178] on input"] "Green" at bounding box center [252, 180] width 4 height 4
radio input"] "true"
click at [352, 209] on input"] "Gray" at bounding box center [354, 211] width 4 height 4
radio input"] "true"
click at [252, 240] on input"] "Not Hispanic or Latino" at bounding box center [252, 242] width 4 height 4
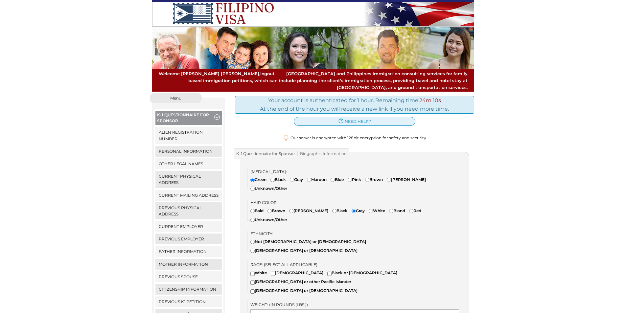
radio input"] "true"
click at [252, 272] on input"] "White" at bounding box center [252, 274] width 4 height 4
checkbox input"] "true"
click at [389, 209] on input"] "Blond" at bounding box center [391, 211] width 4 height 4
radio input"] "true"
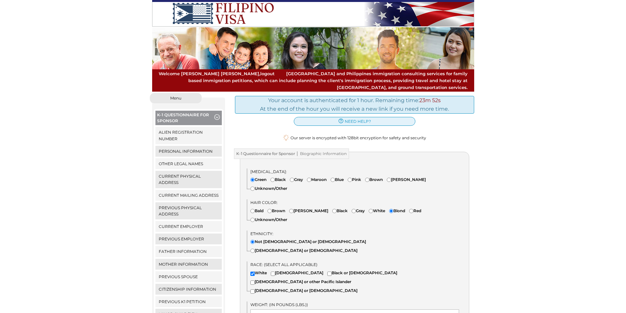
scroll to position [164, 0]
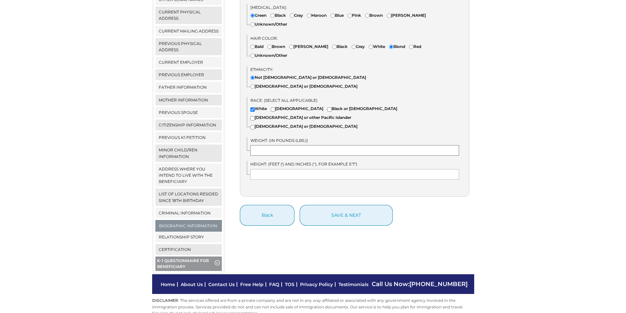
click at [304, 145] on input "text" at bounding box center [354, 150] width 209 height 11
type input "220"
click at [276, 169] on input "text" at bounding box center [354, 174] width 209 height 11
type input "6'0""
click at [336, 205] on button "save & next" at bounding box center [346, 215] width 93 height 21
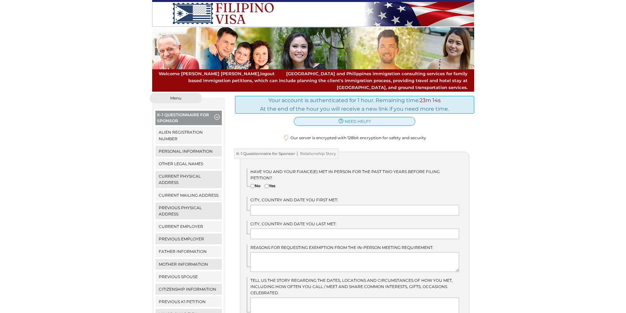
click at [252, 184] on input"] "No" at bounding box center [252, 186] width 4 height 4
radio input"] "true"
click at [267, 184] on input"] "Yes" at bounding box center [266, 186] width 4 height 4
radio input"] "true"
click at [290, 205] on input "text" at bounding box center [354, 210] width 209 height 11
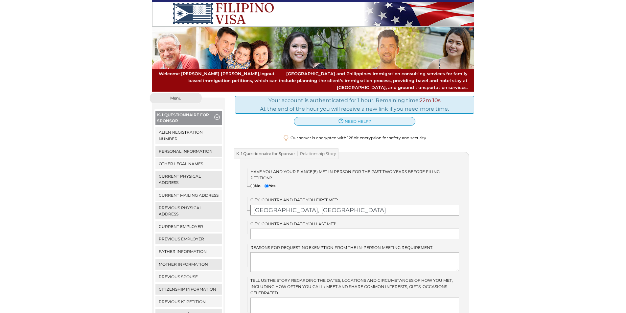
click at [271, 205] on input "[GEOGRAPHIC_DATA], [GEOGRAPHIC_DATA]" at bounding box center [354, 210] width 209 height 11
click at [323, 205] on input "Pasay, [GEOGRAPHIC_DATA]" at bounding box center [354, 210] width 209 height 11
type input "Pasay, [GEOGRAPHIC_DATA]"
click at [291, 229] on input "text" at bounding box center [354, 234] width 209 height 11
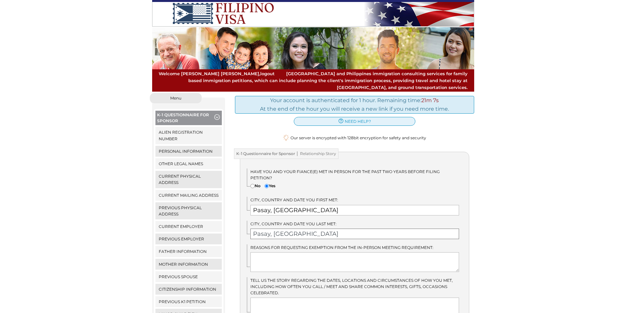
type input "Pasay, [GEOGRAPHIC_DATA]"
click at [270, 205] on input "Pasay, [GEOGRAPHIC_DATA]" at bounding box center [354, 210] width 209 height 11
click at [304, 252] on textarea at bounding box center [354, 262] width 209 height 20
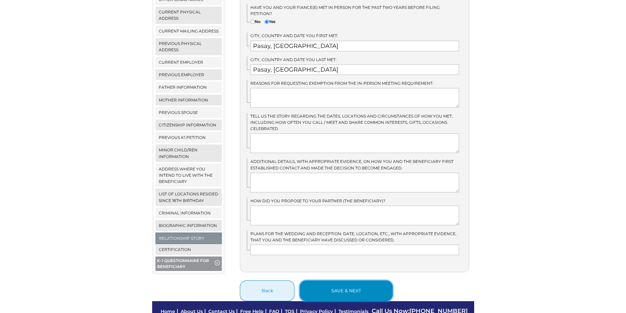
click at [337, 281] on button "save & next" at bounding box center [346, 291] width 93 height 21
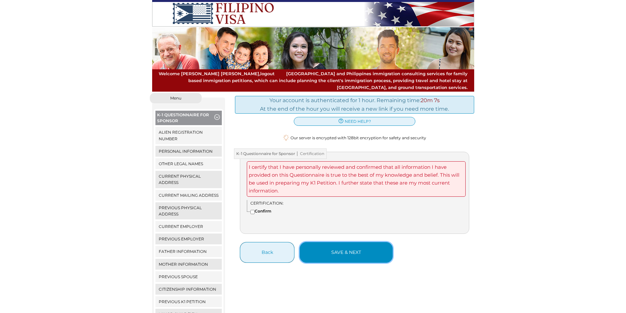
click at [339, 247] on button "save & next" at bounding box center [346, 252] width 93 height 21
